Goal: Entertainment & Leisure: Consume media (video, audio)

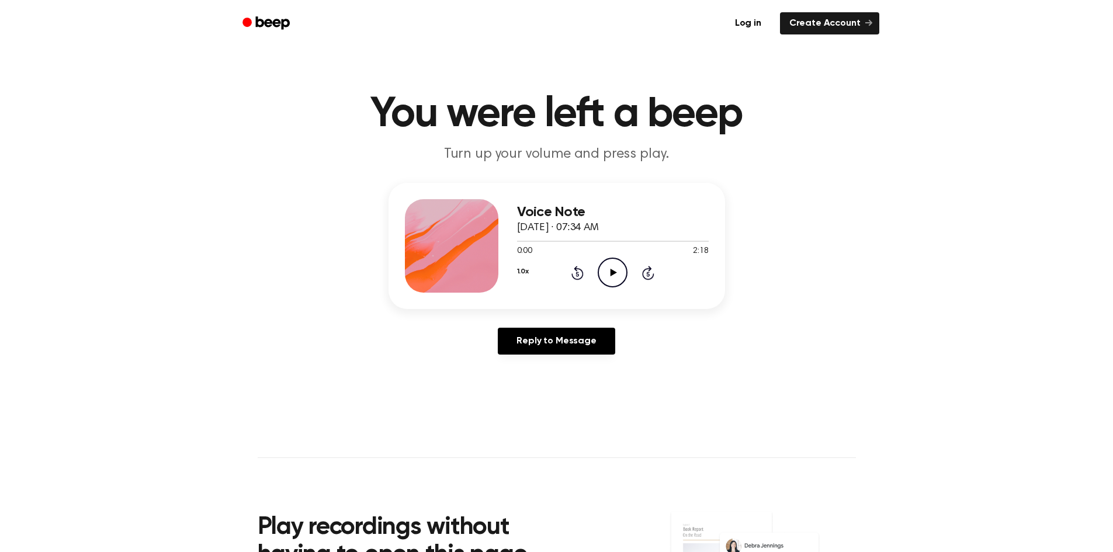
click at [609, 265] on icon "Play Audio" at bounding box center [613, 273] width 30 height 30
click at [0, 212] on html "Log in Create Account You were left a beep Turn up your volume and press play. …" at bounding box center [556, 471] width 1113 height 942
click at [619, 241] on div at bounding box center [583, 241] width 133 height 1
drag, startPoint x: 513, startPoint y: 236, endPoint x: 538, endPoint y: 245, distance: 26.1
click at [546, 245] on div "Voice Note [DATE] · 07:34 AM 0:02 2:18 Your browser does not support the [objec…" at bounding box center [556, 246] width 336 height 126
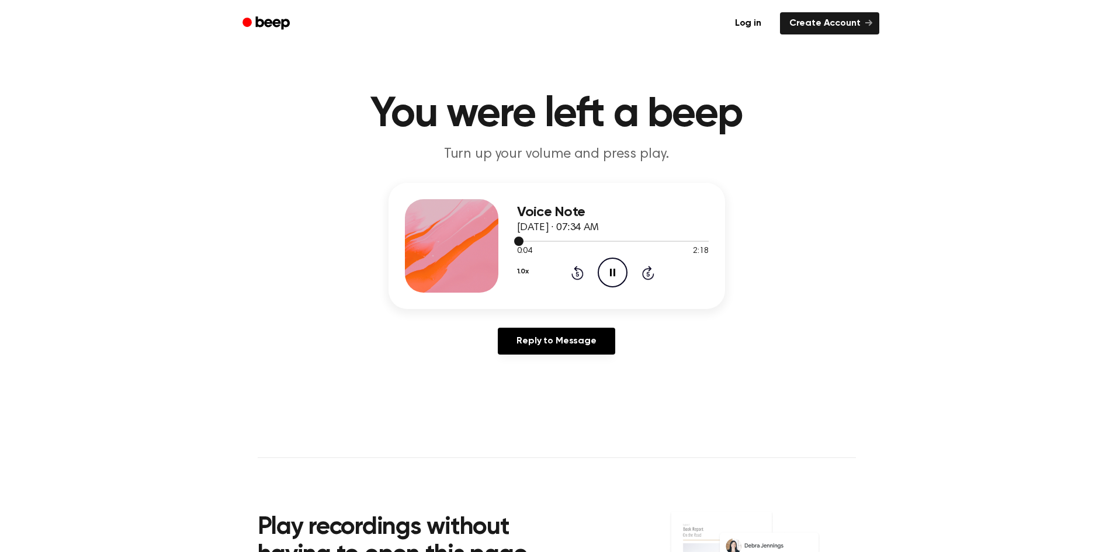
click at [603, 241] on div at bounding box center [613, 241] width 192 height 1
click at [602, 237] on div at bounding box center [613, 240] width 192 height 9
click at [608, 241] on div at bounding box center [613, 241] width 192 height 1
click at [652, 278] on icon at bounding box center [648, 273] width 12 height 14
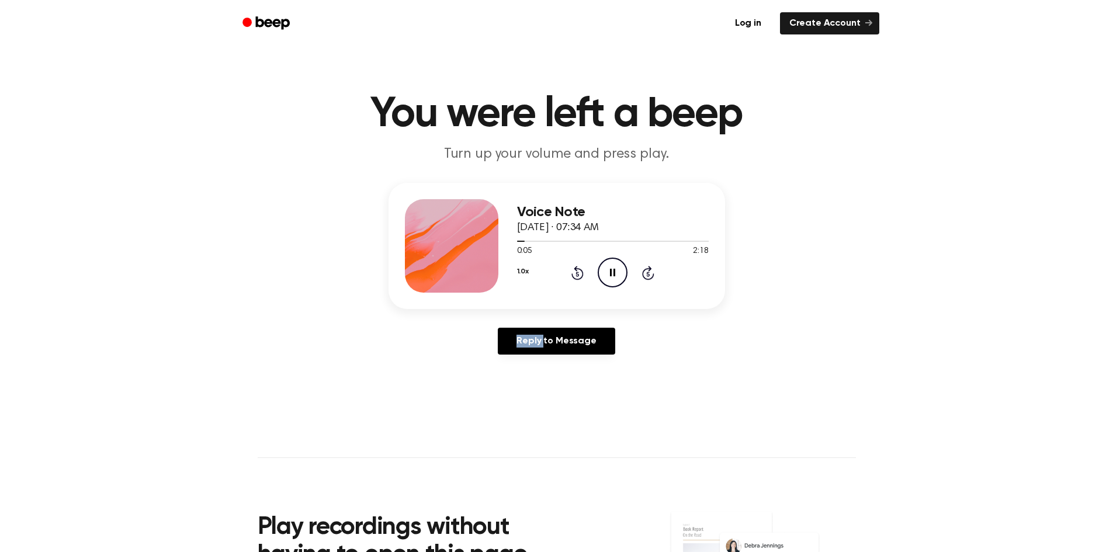
click at [652, 278] on icon at bounding box center [648, 273] width 12 height 14
click at [651, 277] on icon at bounding box center [648, 273] width 12 height 14
click at [650, 277] on icon "Skip 5 seconds" at bounding box center [647, 272] width 13 height 15
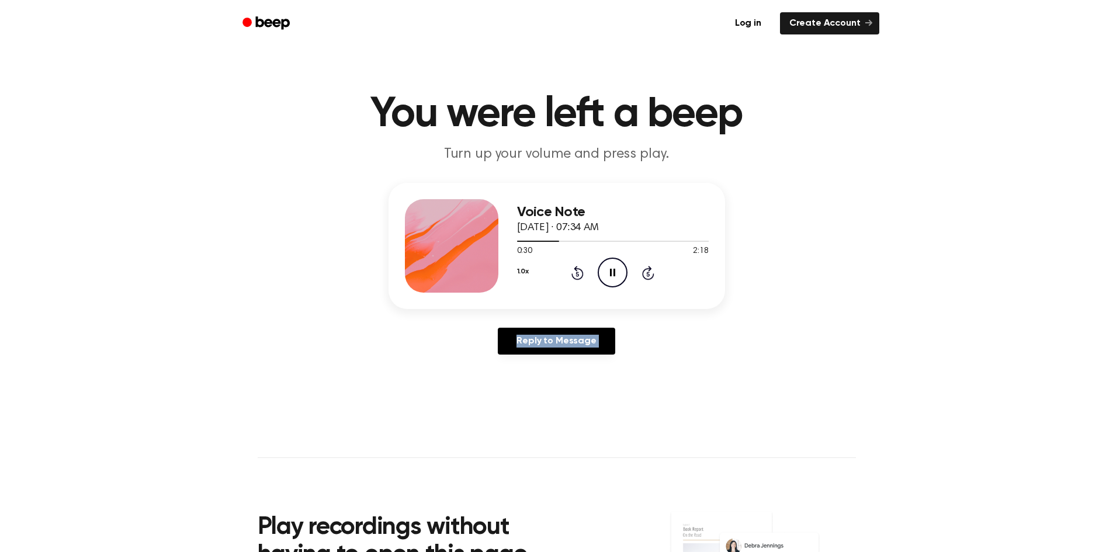
click at [650, 277] on icon "Skip 5 seconds" at bounding box center [647, 272] width 13 height 15
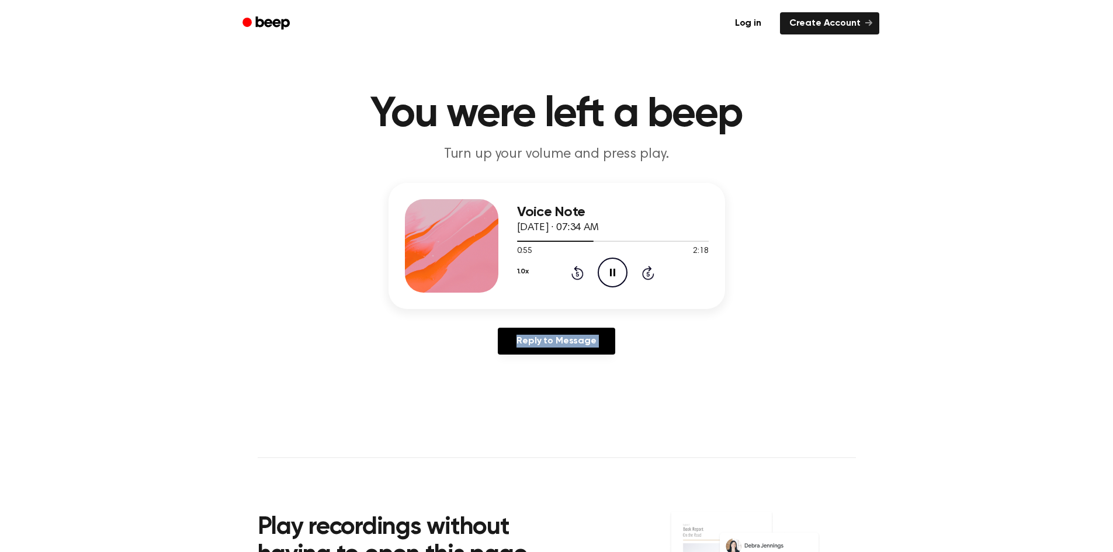
click at [650, 277] on icon "Skip 5 seconds" at bounding box center [647, 272] width 13 height 15
click at [650, 276] on icon "Skip 5 seconds" at bounding box center [647, 272] width 13 height 15
click at [645, 271] on icon "Skip 5 seconds" at bounding box center [647, 272] width 13 height 15
